Goal: Information Seeking & Learning: Learn about a topic

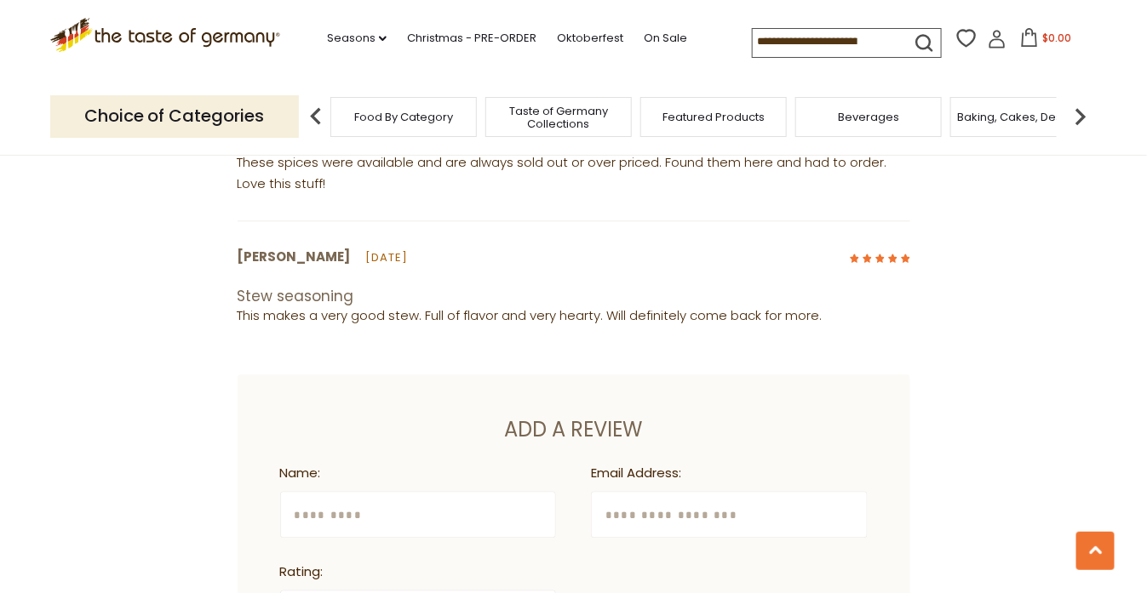
scroll to position [898, 0]
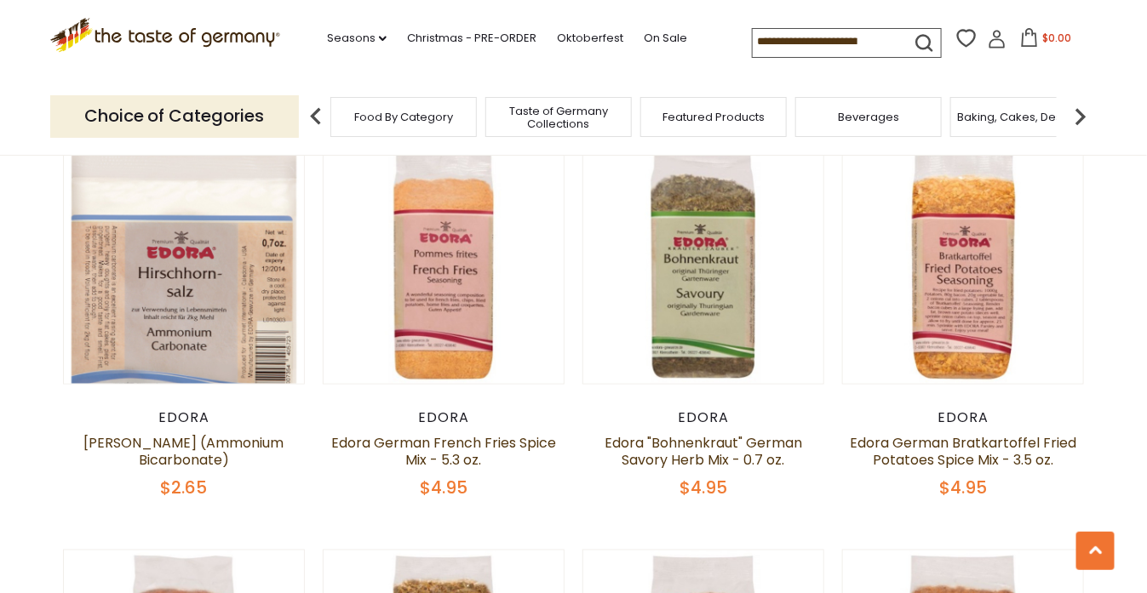
scroll to position [531, 0]
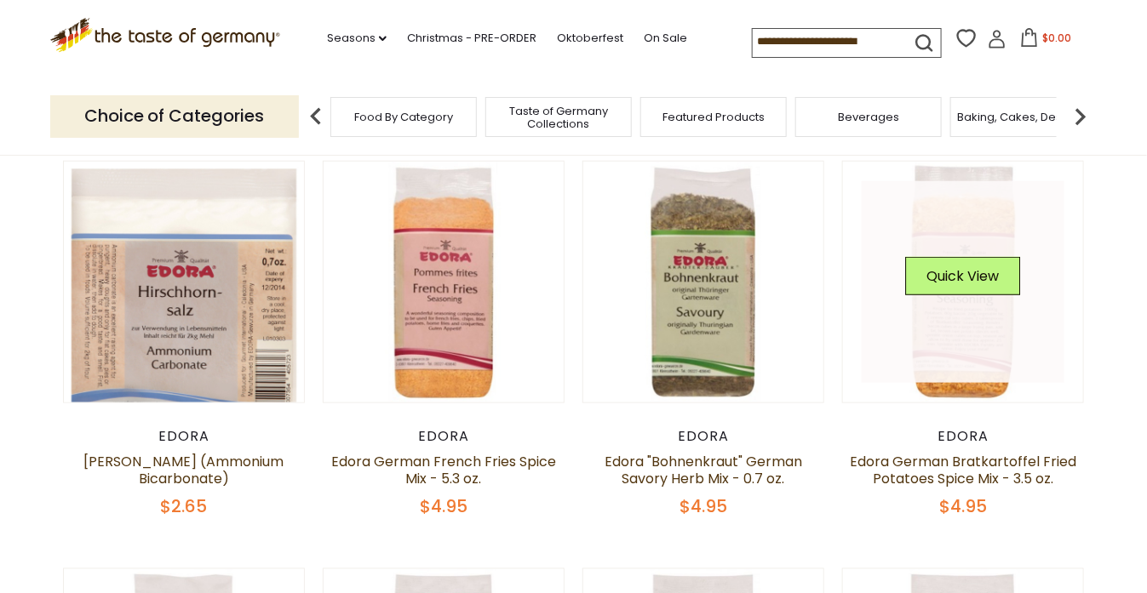
click at [967, 316] on link at bounding box center [962, 282] width 203 height 203
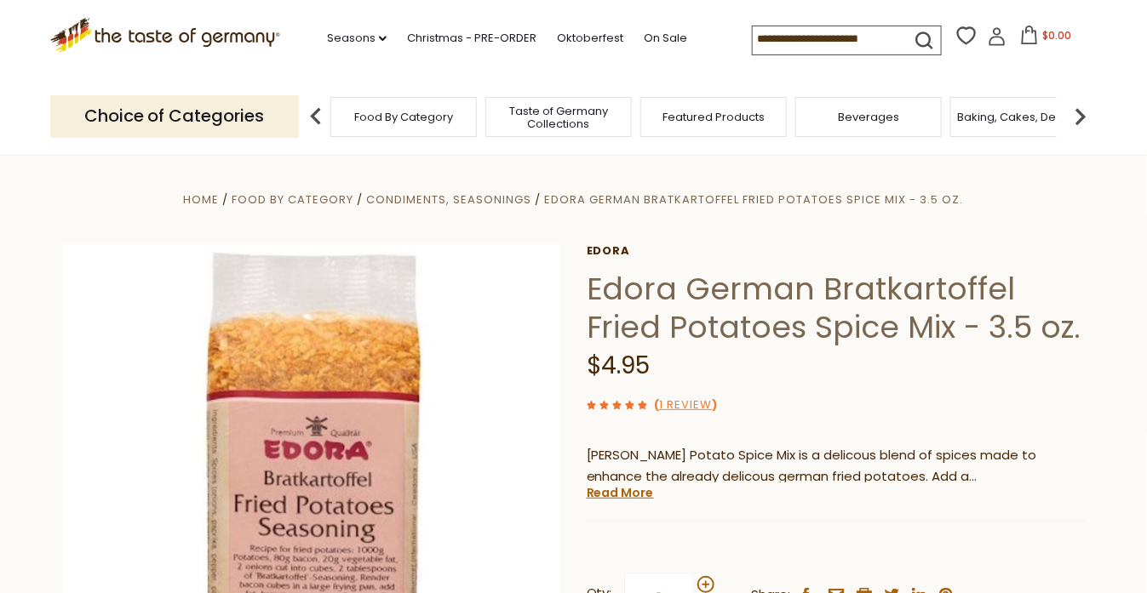
click at [638, 406] on icon at bounding box center [642, 405] width 9 height 9
click at [678, 407] on link "1 Review" at bounding box center [685, 406] width 53 height 18
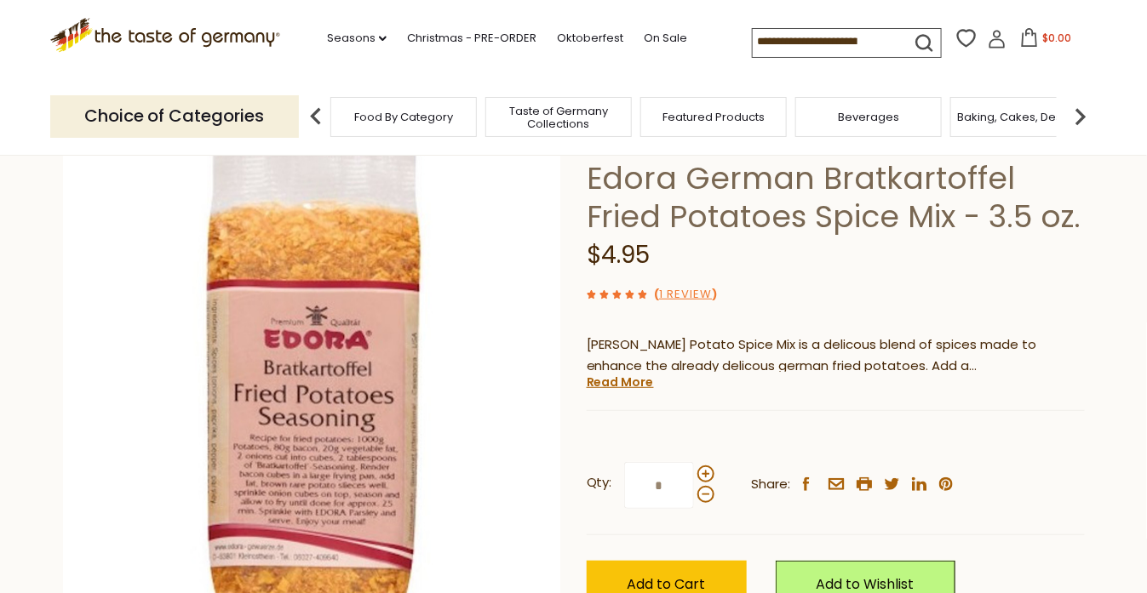
scroll to position [85, 0]
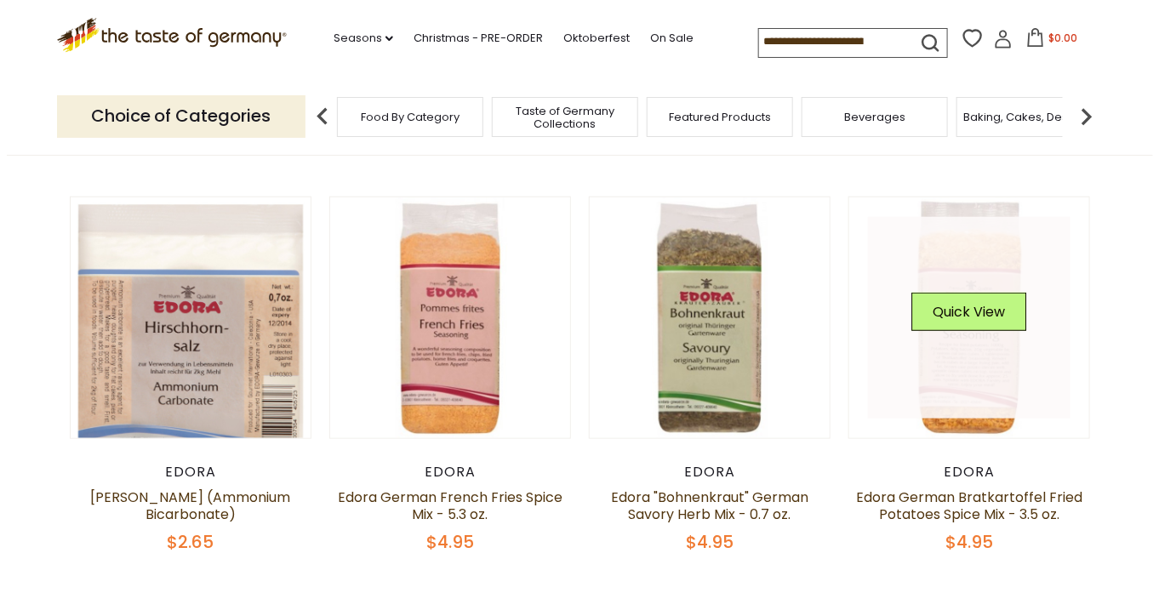
scroll to position [523, 0]
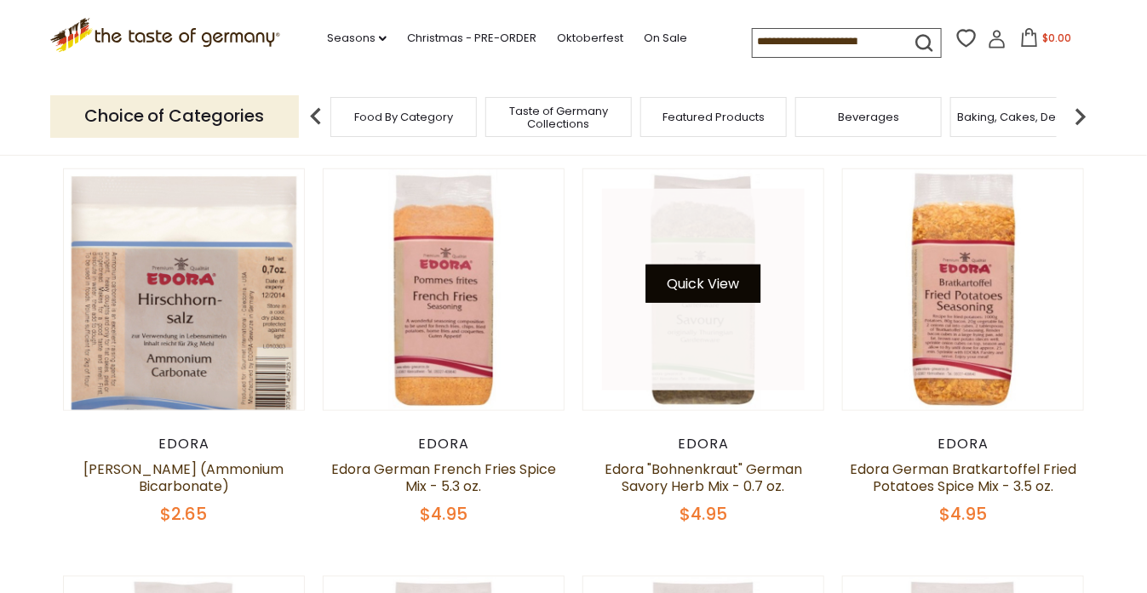
click at [702, 296] on button "Quick View" at bounding box center [703, 284] width 115 height 38
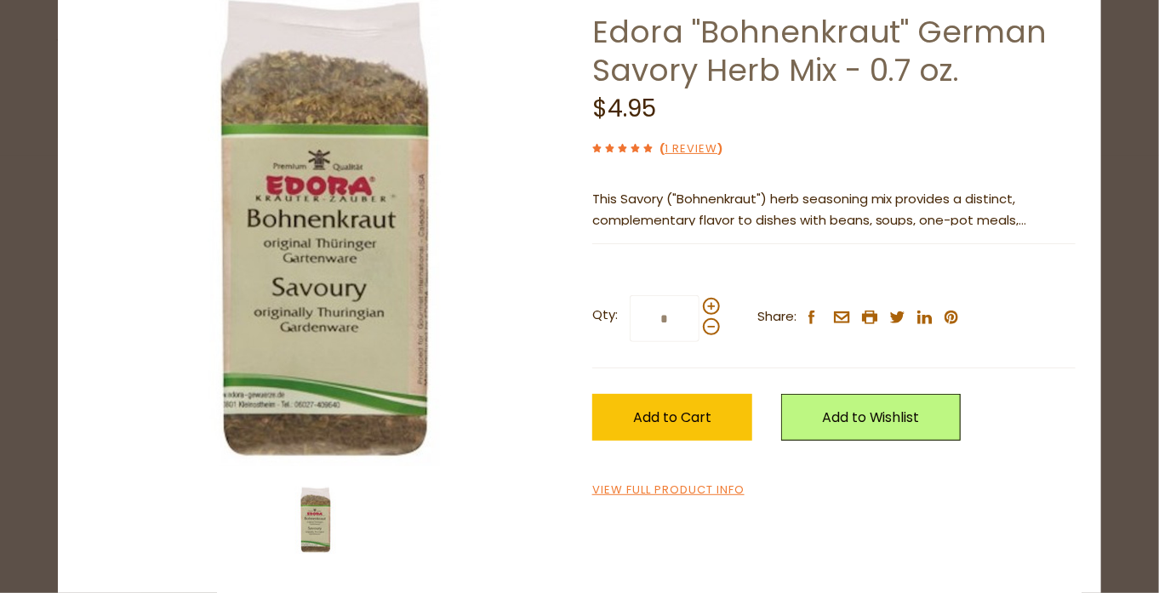
scroll to position [0, 0]
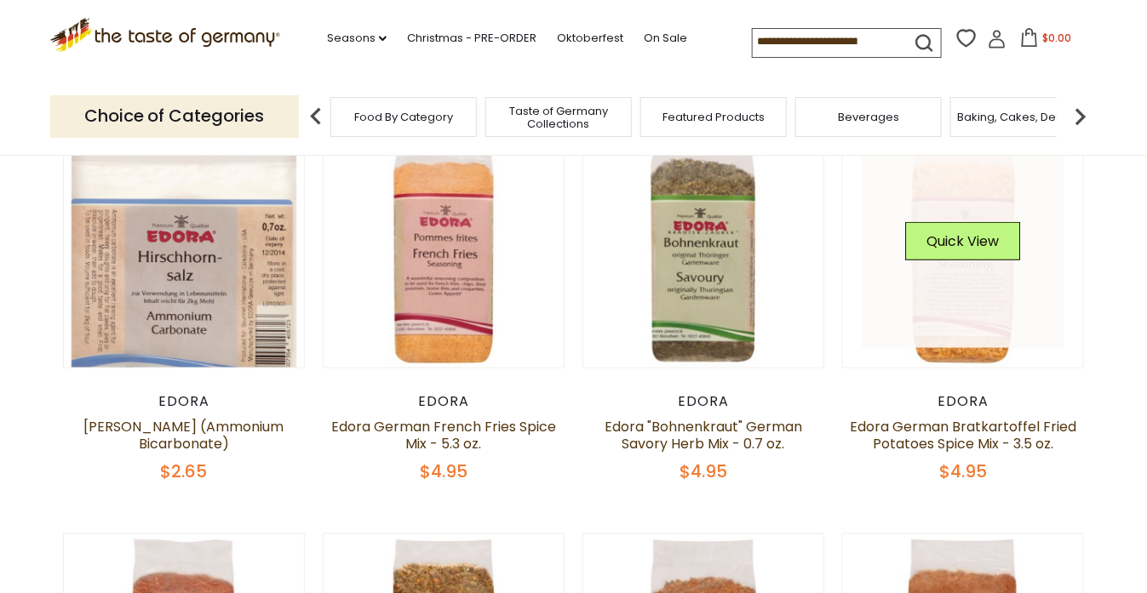
scroll to position [588, 0]
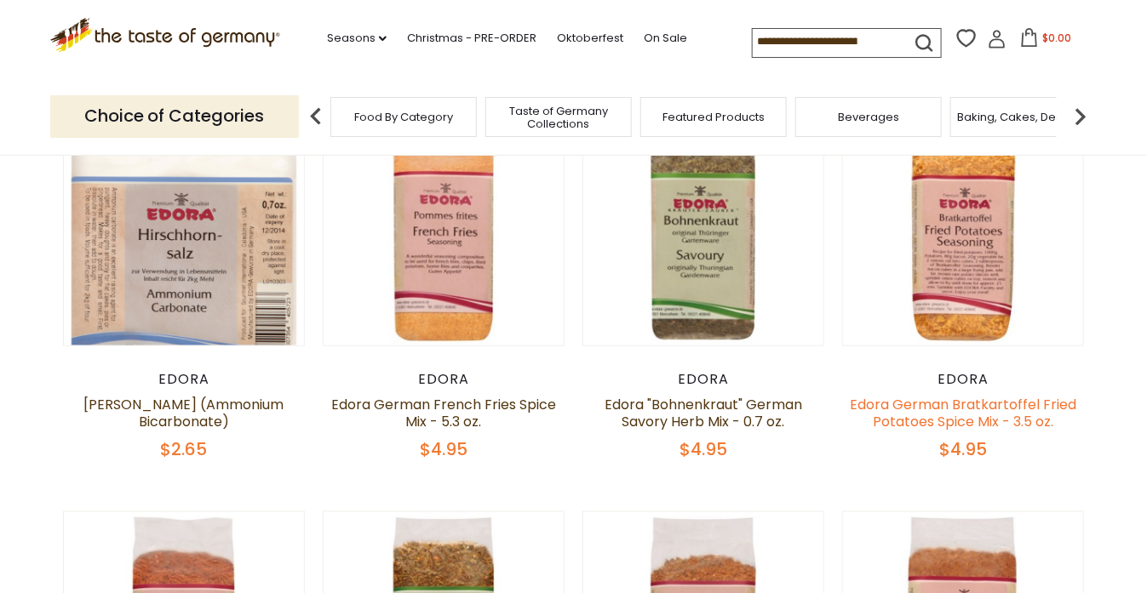
click at [975, 409] on link "Edora German Bratkartoffel Fried Potatoes Spice Mix - 3.5 oz." at bounding box center [962, 413] width 226 height 37
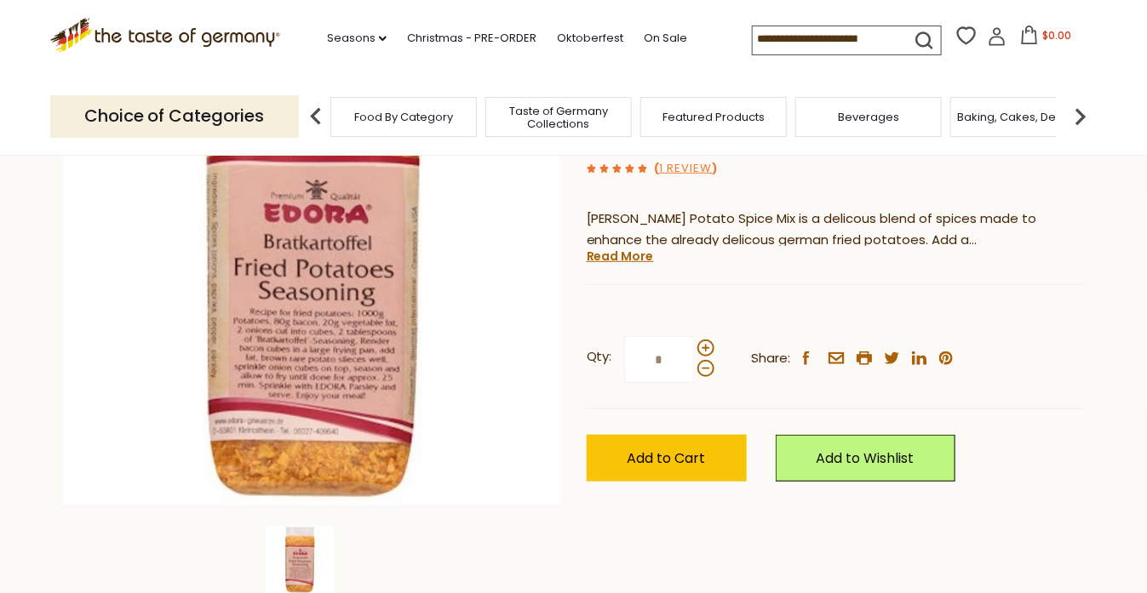
scroll to position [255, 0]
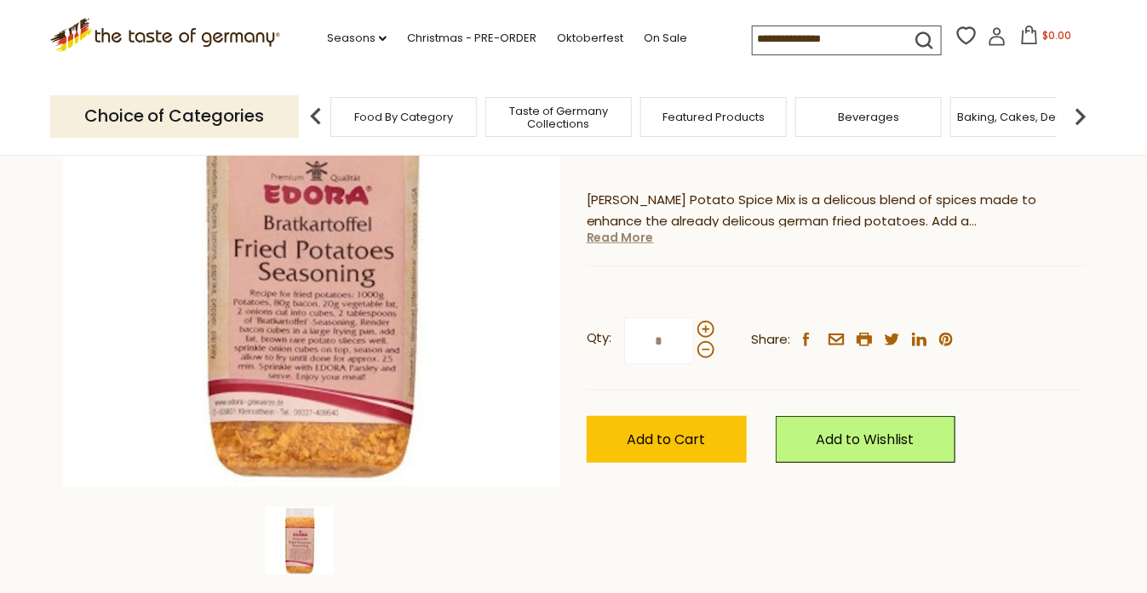
click at [618, 237] on link "Read More" at bounding box center [619, 237] width 67 height 17
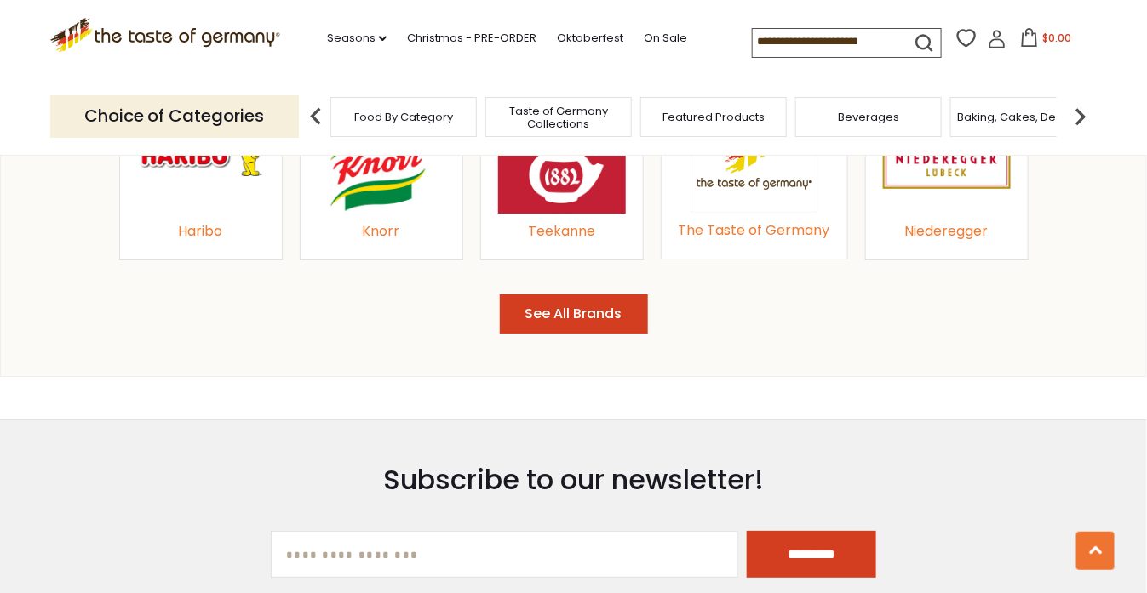
scroll to position [2043, 0]
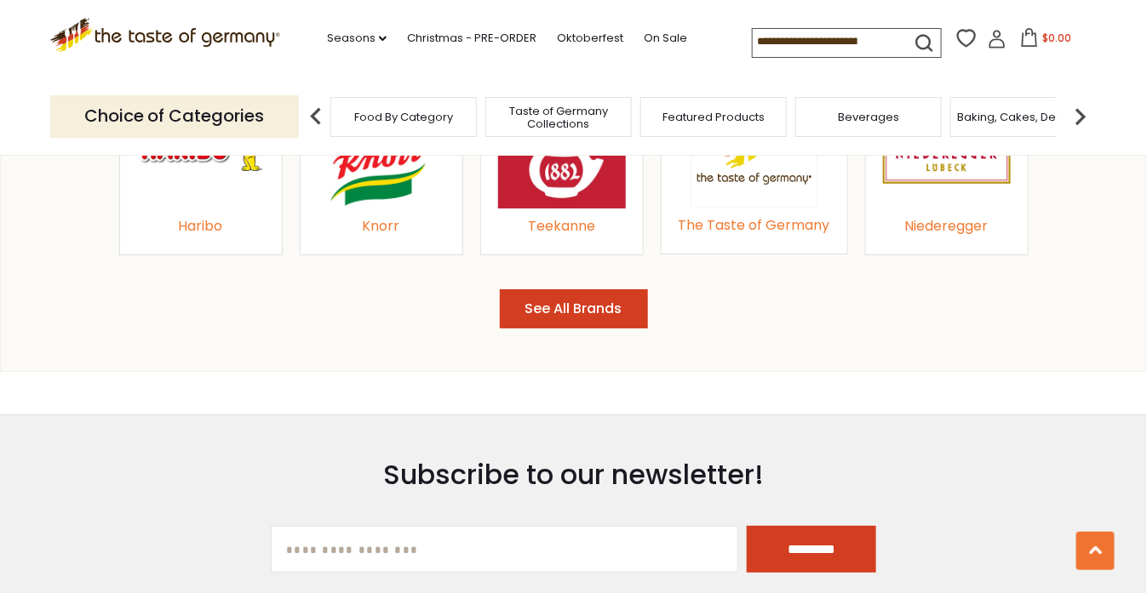
click at [621, 289] on button "See All Brands" at bounding box center [574, 309] width 148 height 40
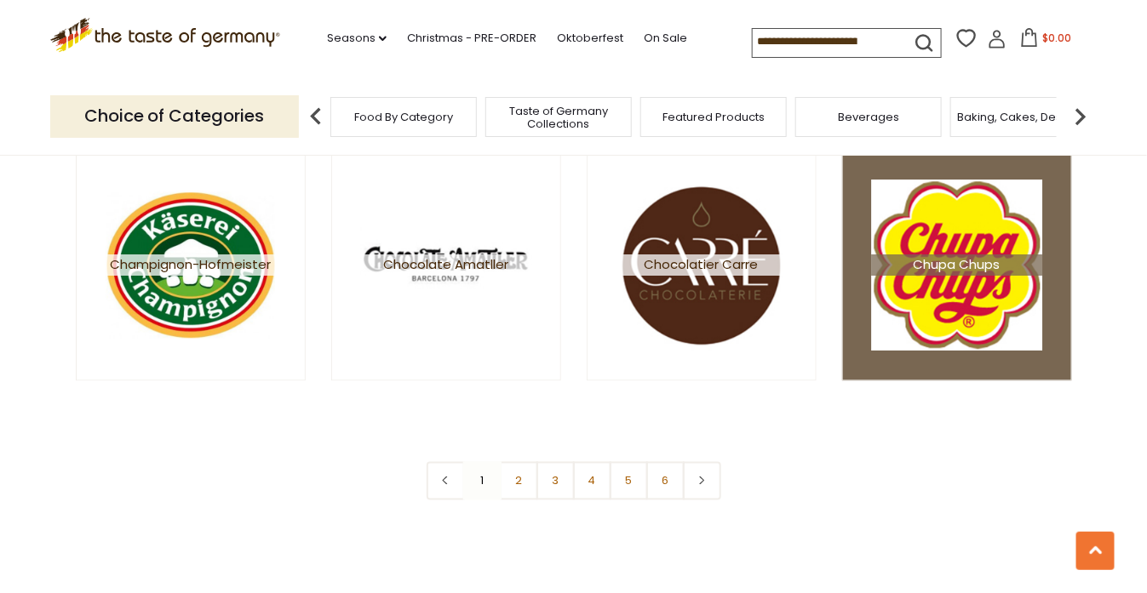
scroll to position [3064, 0]
